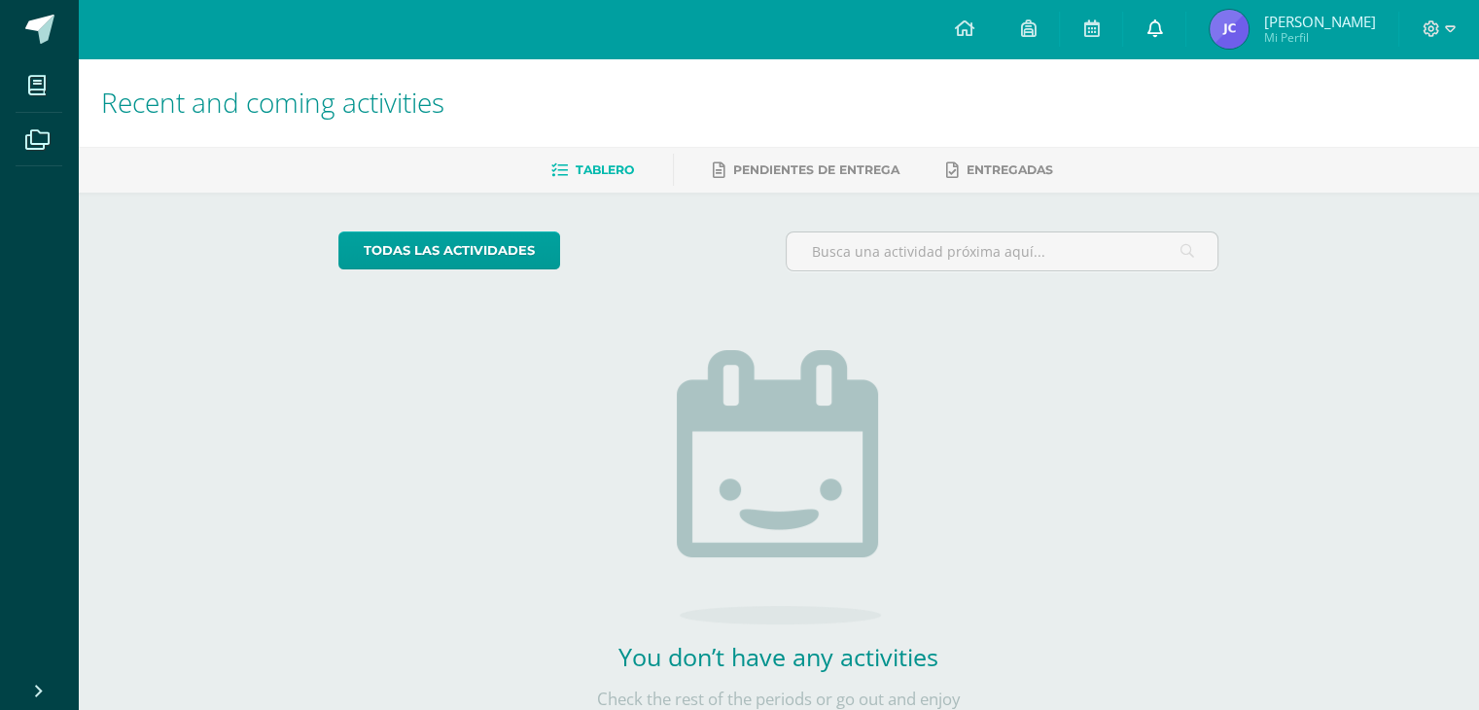
click at [1159, 34] on link at bounding box center [1154, 29] width 62 height 58
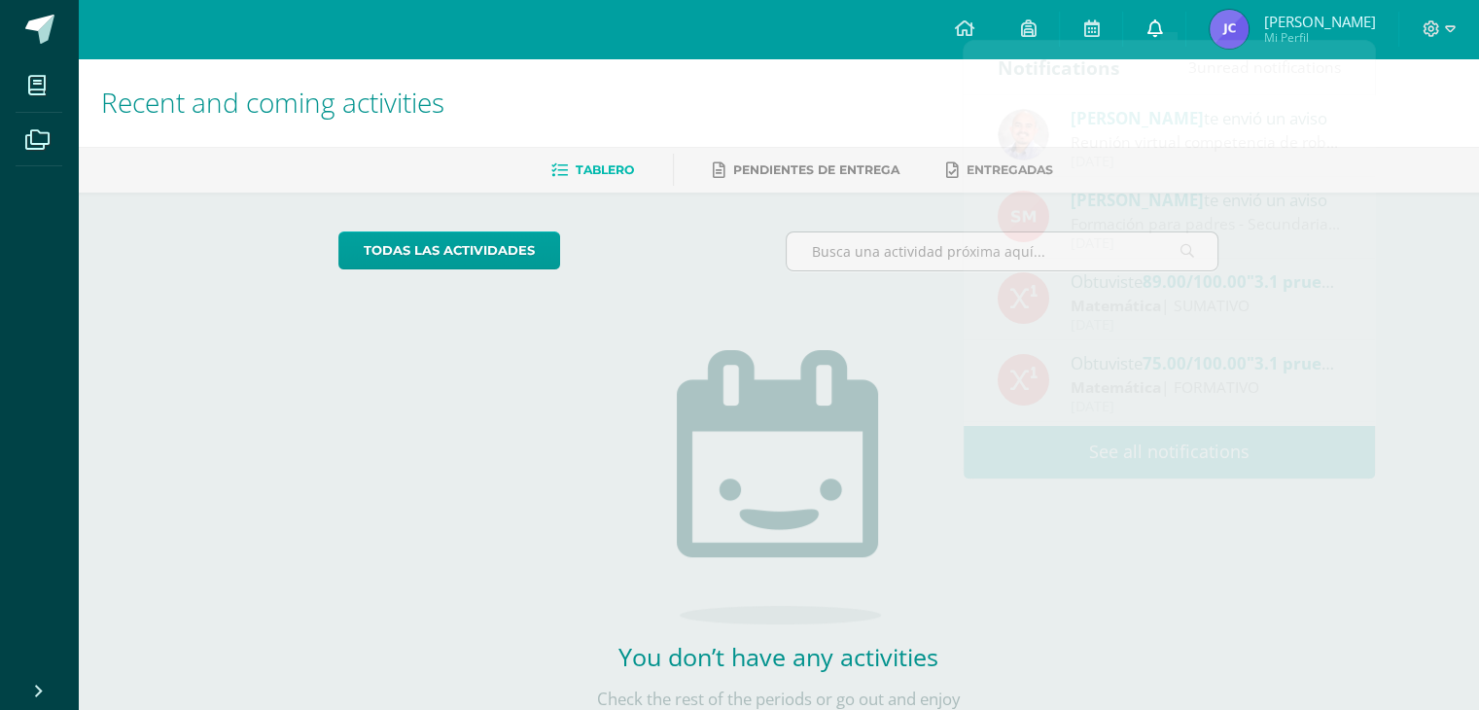
click at [1159, 34] on body "My courses Archivos Cerrar panel Ciencias Naturales Segundo Básico "C" Ciencias…" at bounding box center [739, 396] width 1479 height 793
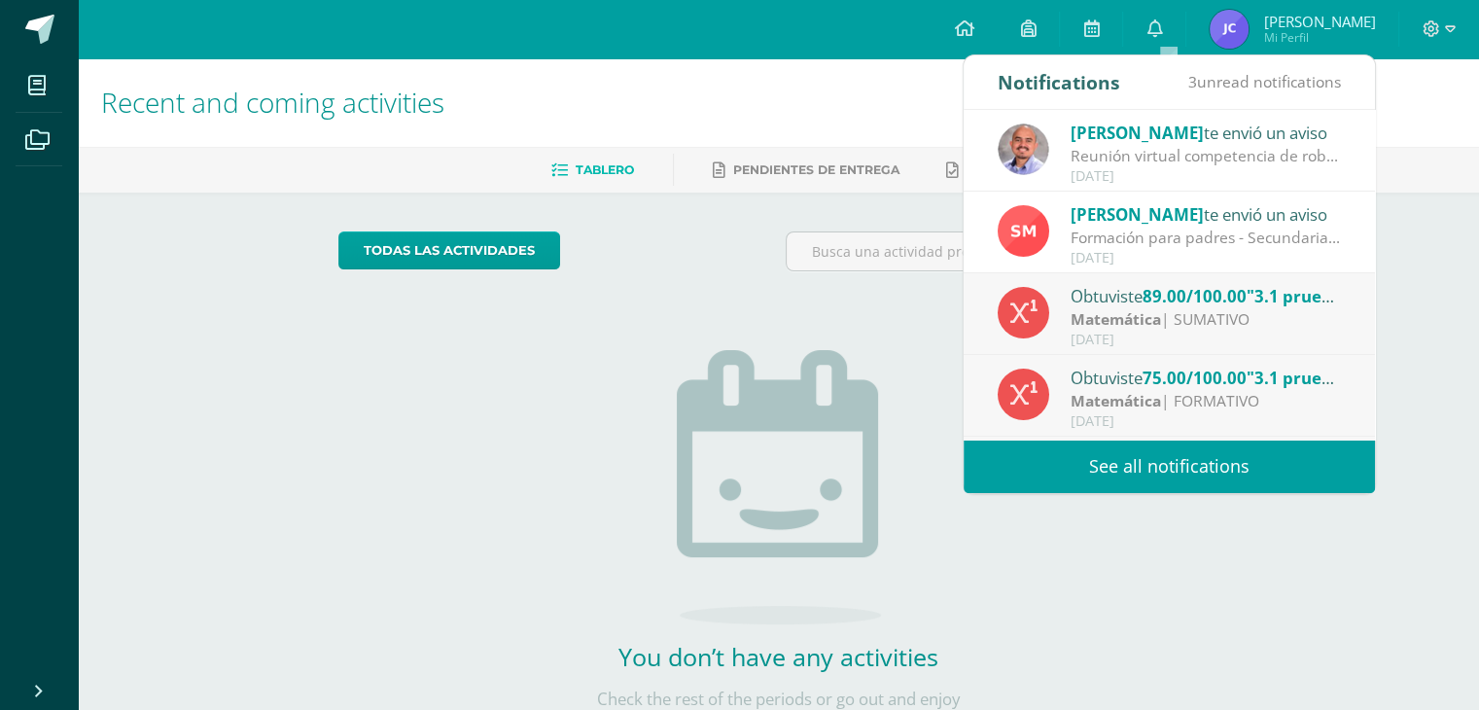
click at [1204, 140] on div "[PERSON_NAME] te envió un aviso" at bounding box center [1206, 132] width 270 height 25
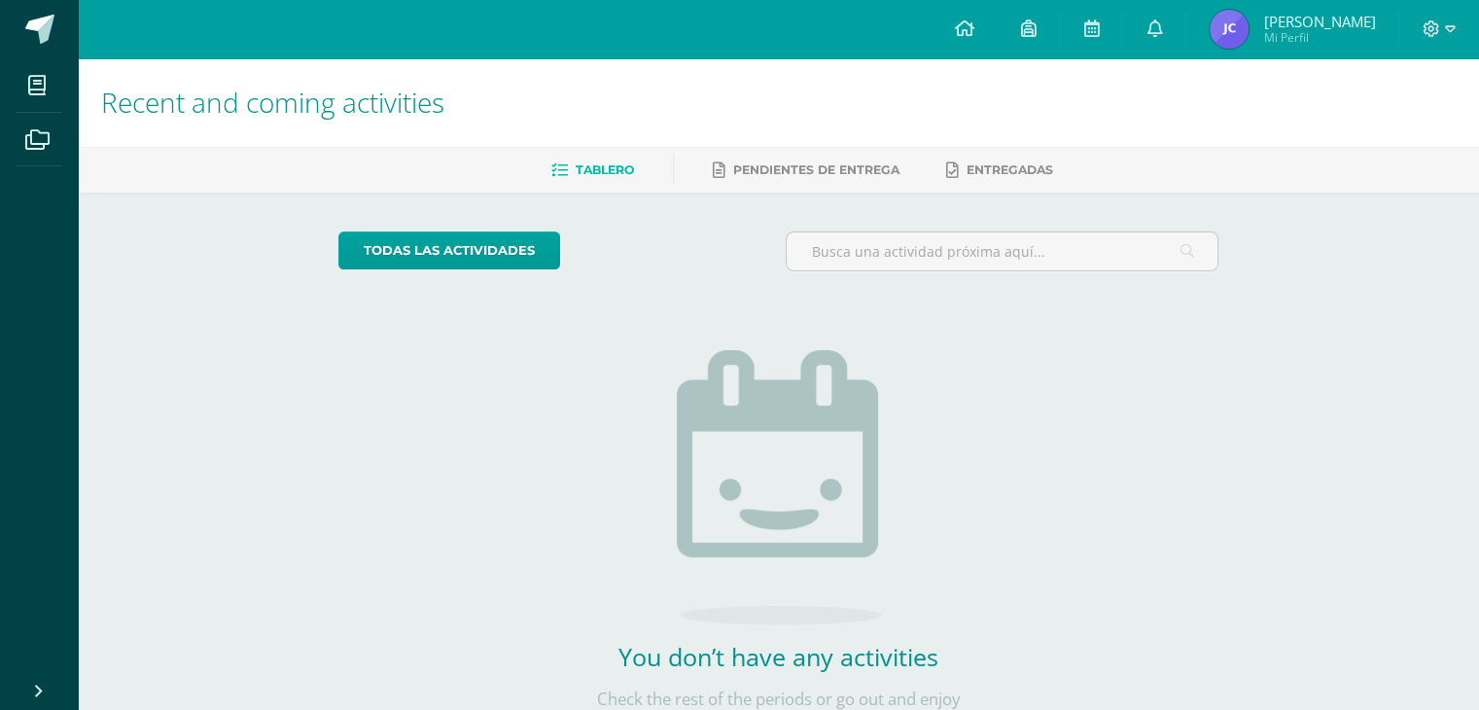
click at [1397, 492] on div "Recent and coming activities Tablero Pendientes de entrega Entregadas todas las…" at bounding box center [778, 425] width 1401 height 734
click at [1162, 25] on icon at bounding box center [1155, 28] width 16 height 18
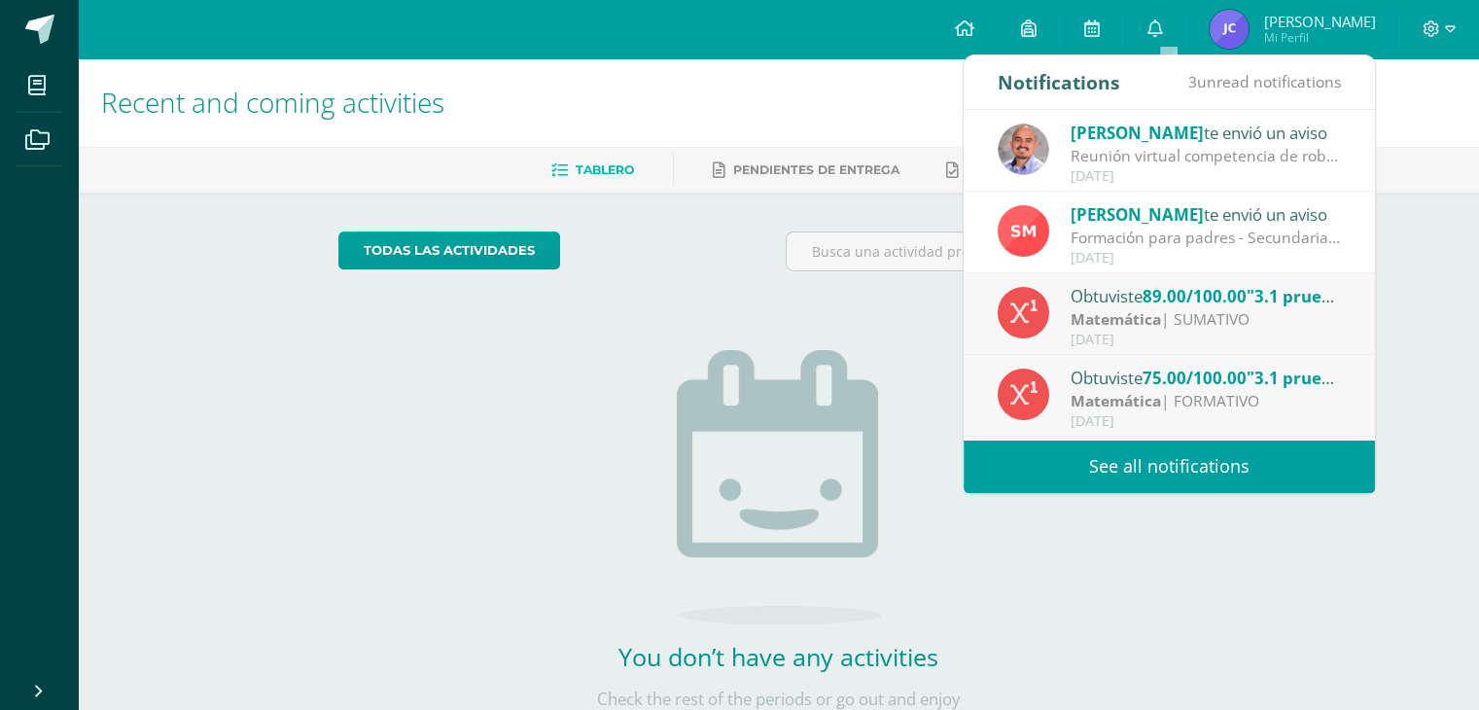
click at [1140, 147] on div "Reunión virtual competencia de robótica en Cobán: Buen día saludos cordiales, e…" at bounding box center [1206, 156] width 270 height 22
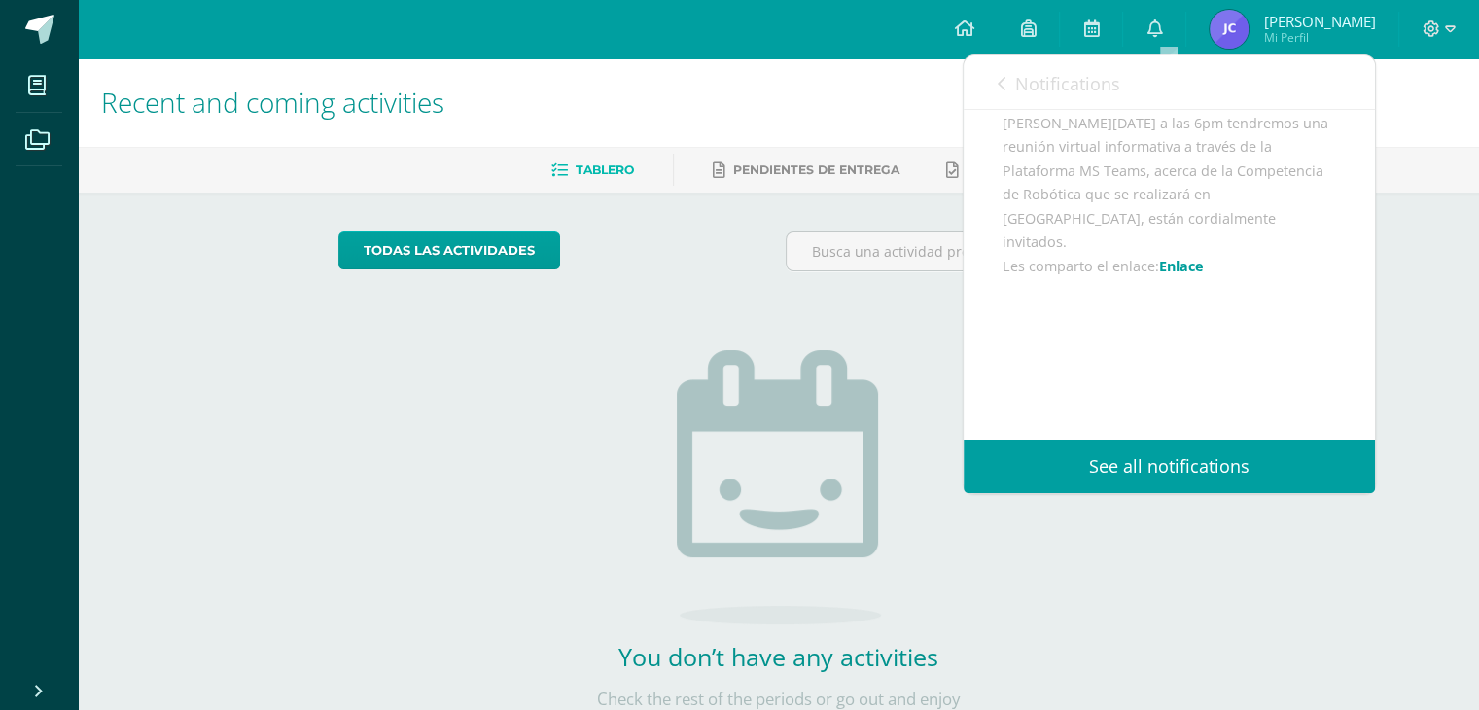
click at [938, 332] on div "You don’t have any activities Check the rest of the periods or go out and enjoy…" at bounding box center [778, 509] width 389 height 444
